Goal: Transaction & Acquisition: Book appointment/travel/reservation

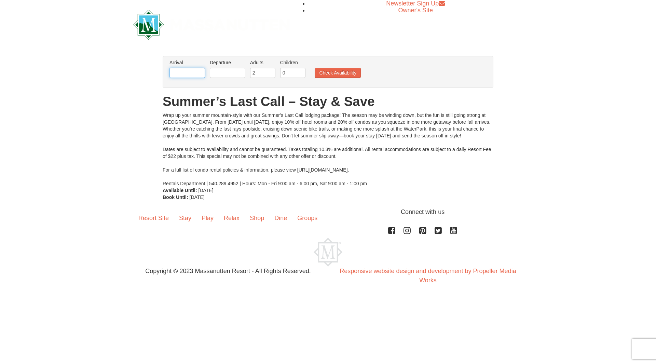
drag, startPoint x: 175, startPoint y: 73, endPoint x: 174, endPoint y: 78, distance: 4.9
click at [175, 74] on input "text" at bounding box center [187, 73] width 36 height 10
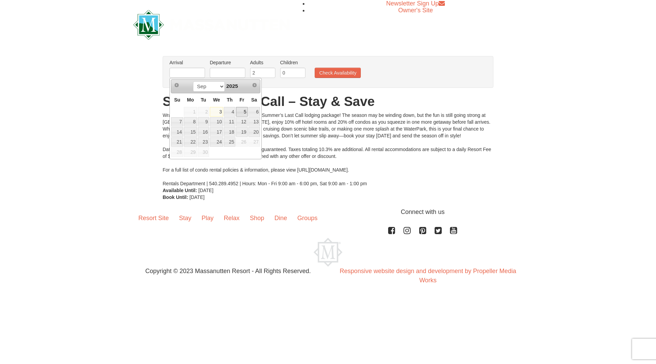
click at [242, 112] on link "5" at bounding box center [242, 112] width 12 height 10
type input "[DATE]"
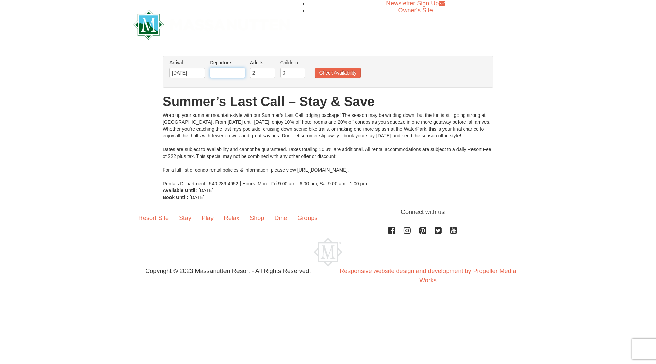
click at [235, 77] on input "text" at bounding box center [228, 73] width 36 height 10
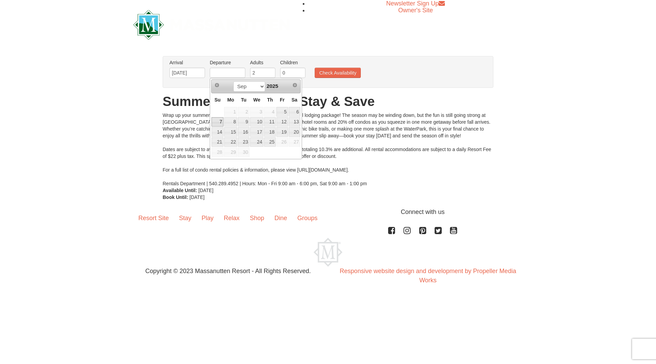
click at [222, 124] on link "7" at bounding box center [218, 122] width 12 height 10
type input "[DATE]"
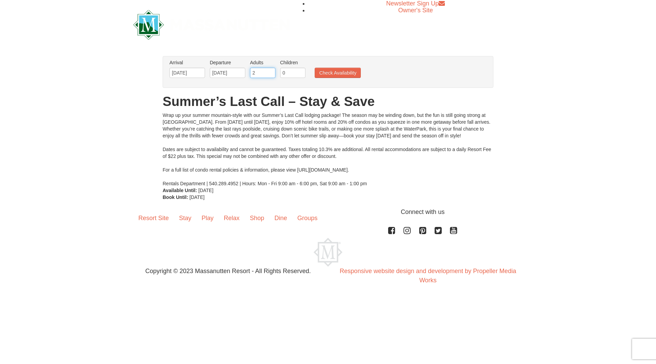
click at [260, 68] on input "2" at bounding box center [262, 73] width 25 height 10
click at [287, 75] on input "0" at bounding box center [292, 73] width 25 height 10
click at [299, 69] on input "1" at bounding box center [292, 73] width 25 height 10
type input "2"
click at [299, 69] on input "2" at bounding box center [292, 73] width 25 height 10
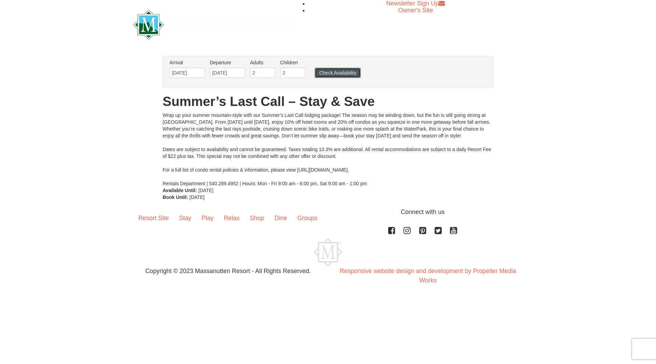
click at [321, 69] on button "Check Availability" at bounding box center [338, 73] width 46 height 10
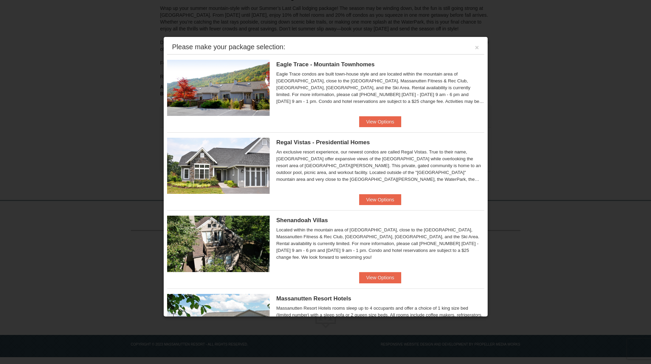
click at [443, 37] on div "Please make your package selection: × Eagle Trace - Mountain Townhomes Eagle Tr…" at bounding box center [325, 177] width 325 height 281
drag, startPoint x: 390, startPoint y: 16, endPoint x: 291, endPoint y: 18, distance: 98.8
click at [390, 17] on div at bounding box center [325, 182] width 651 height 364
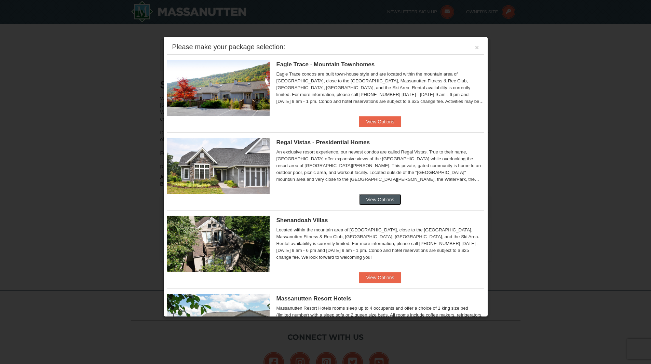
click at [380, 204] on button "View Options" at bounding box center [380, 199] width 42 height 11
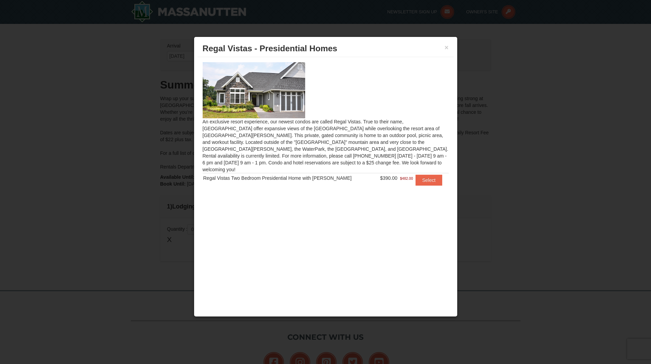
click at [256, 95] on img at bounding box center [254, 90] width 103 height 56
drag, startPoint x: 441, startPoint y: 46, endPoint x: 446, endPoint y: 46, distance: 5.5
click at [441, 46] on h3 "Regal Vistas - Presidential Homes" at bounding box center [326, 48] width 246 height 10
click at [447, 46] on button "×" at bounding box center [447, 47] width 4 height 7
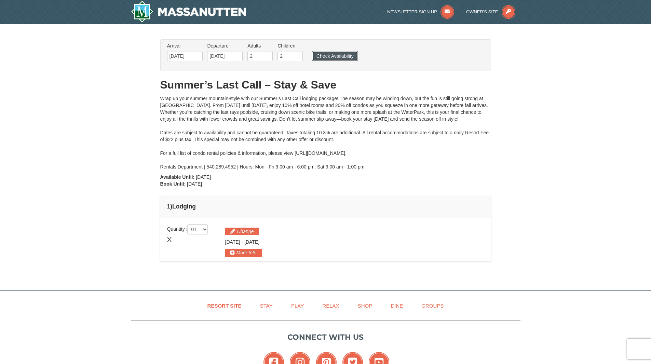
click at [333, 59] on button "Check Availability" at bounding box center [334, 56] width 45 height 10
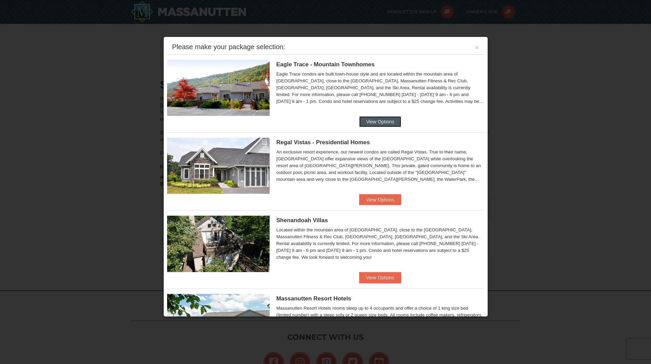
click at [390, 119] on button "View Options" at bounding box center [380, 121] width 42 height 11
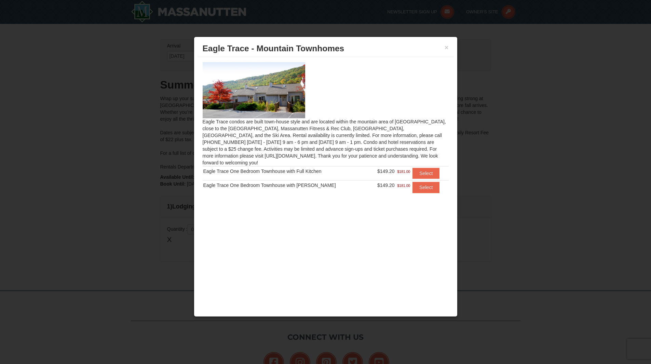
click at [449, 47] on div "× Eagle Trace - Mountain Townhomes" at bounding box center [326, 48] width 256 height 17
click at [445, 48] on button "×" at bounding box center [447, 47] width 4 height 7
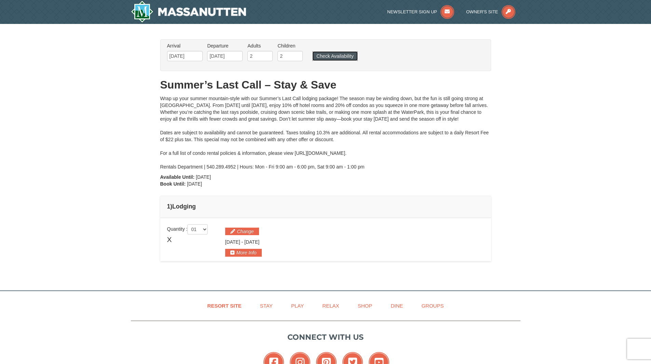
click at [331, 55] on button "Check Availability" at bounding box center [334, 56] width 45 height 10
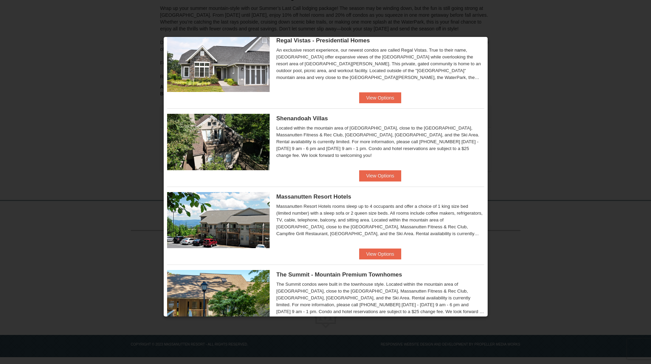
scroll to position [103, 0]
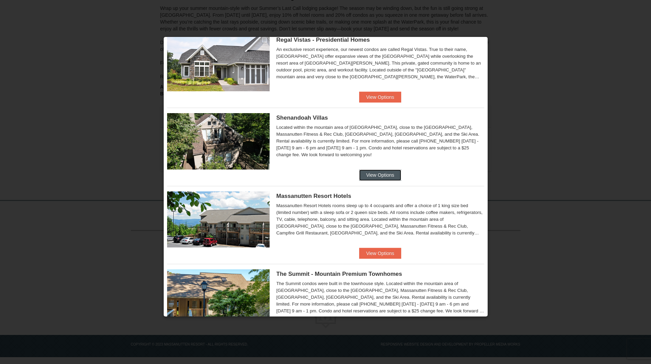
click at [395, 177] on button "View Options" at bounding box center [380, 174] width 42 height 11
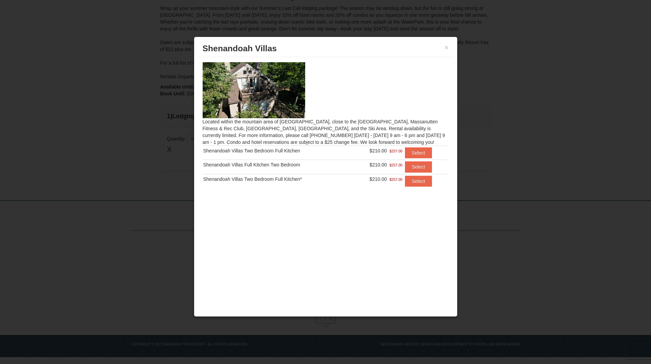
scroll to position [0, 0]
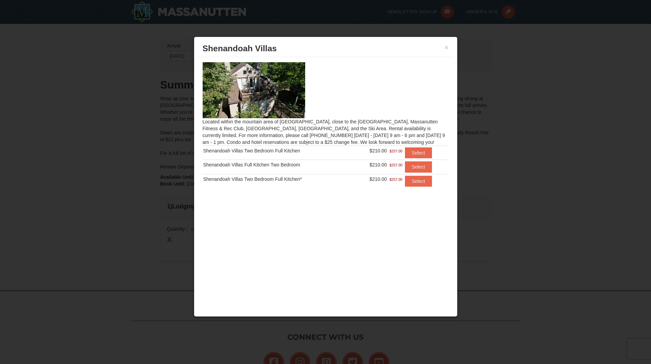
click at [289, 86] on img at bounding box center [254, 90] width 103 height 56
click at [413, 151] on button "Select" at bounding box center [418, 152] width 27 height 11
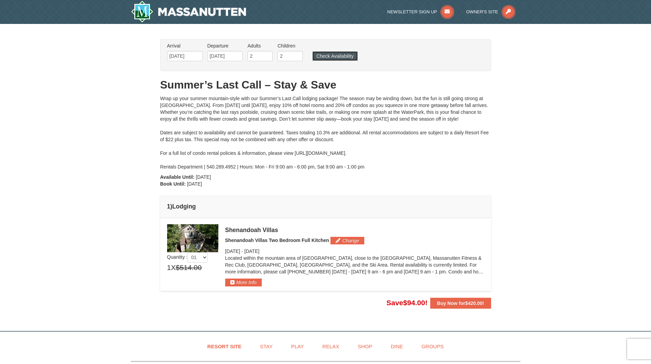
click at [330, 55] on button "Check Availability" at bounding box center [334, 56] width 45 height 10
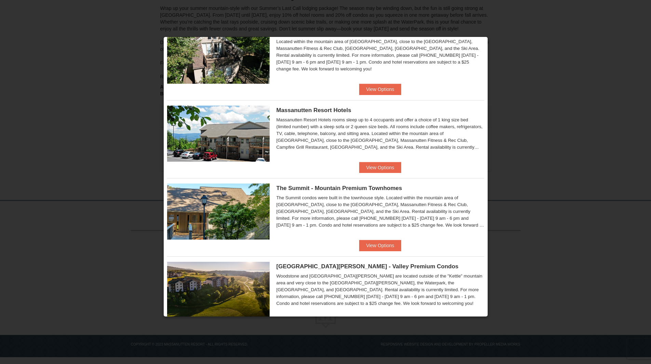
scroll to position [205, 0]
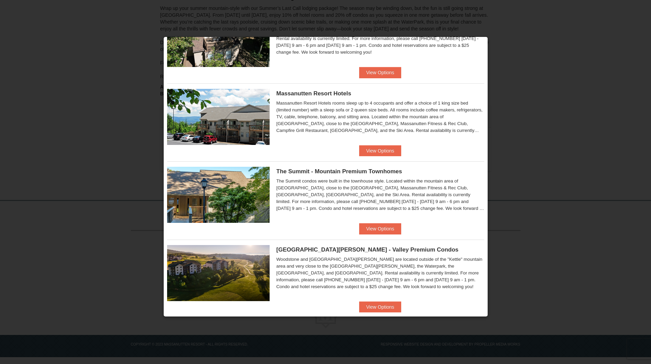
click at [374, 220] on div "The Summit - Mountain Premium Townhomes The Summit condos were built in the tow…" at bounding box center [325, 192] width 317 height 62
click at [377, 227] on button "View Options" at bounding box center [380, 228] width 42 height 11
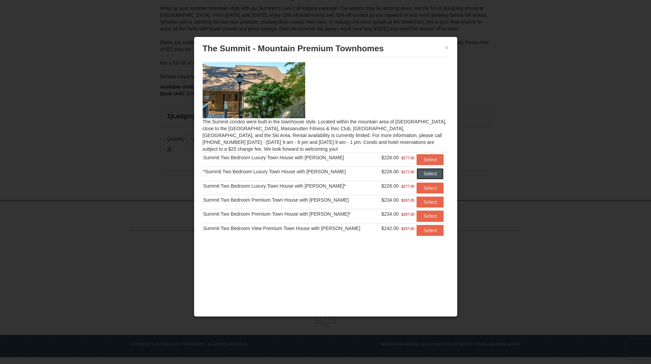
click at [425, 172] on button "Select" at bounding box center [430, 173] width 27 height 11
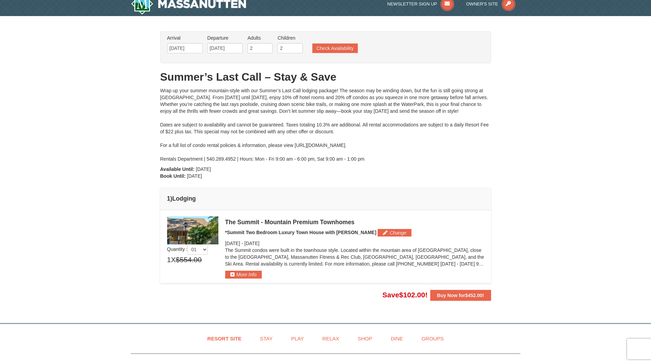
scroll to position [0, 0]
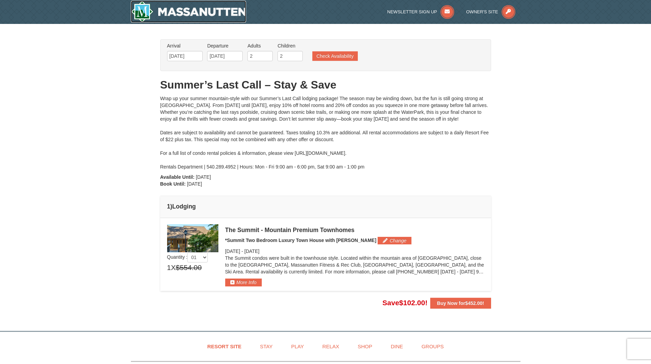
click at [146, 12] on img at bounding box center [189, 12] width 116 height 22
